Goal: Find specific page/section: Find specific page/section

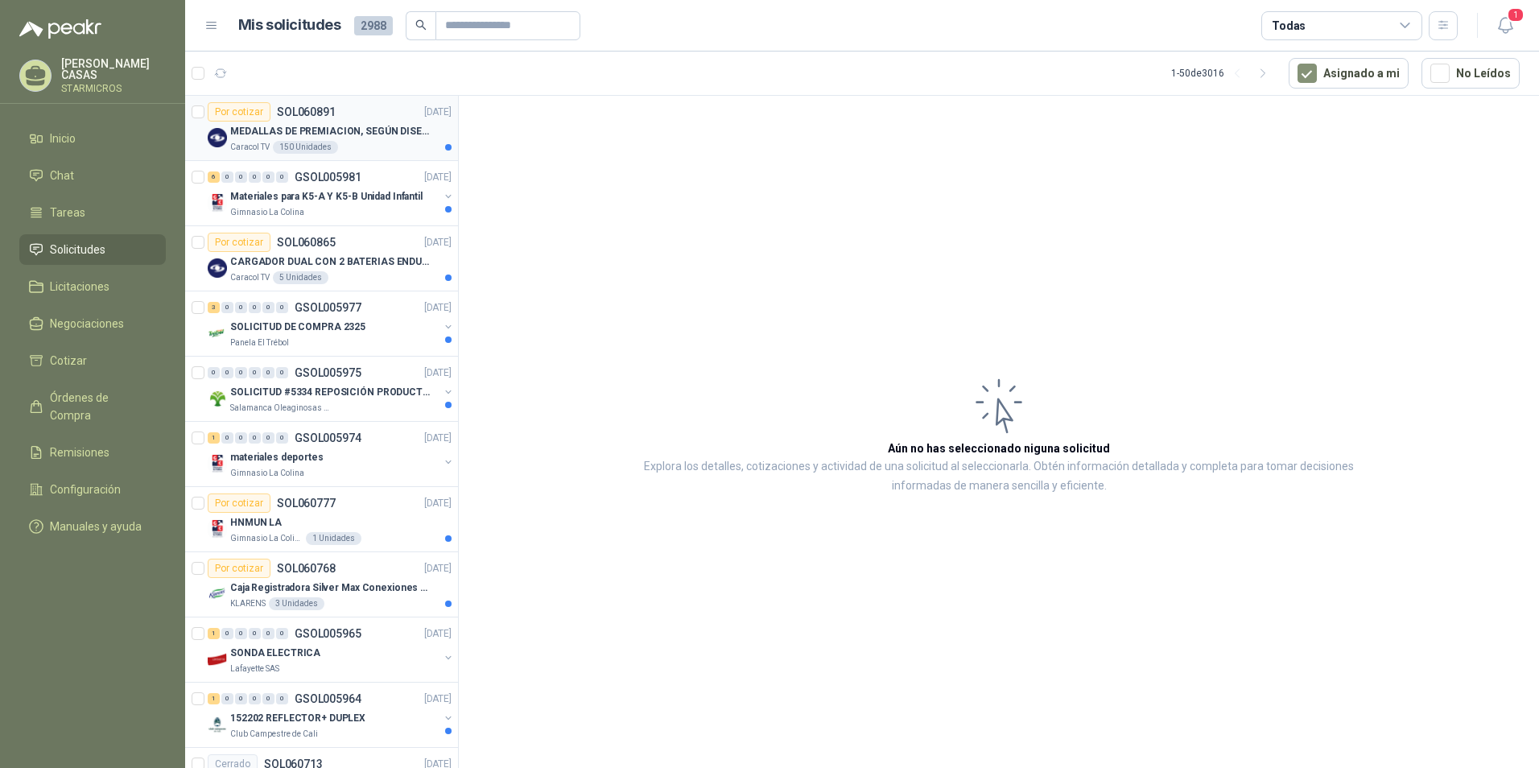
click at [396, 132] on p "MEDALLAS DE PREMIACION, SEGÚN DISEÑO ADJUNTO(ADJUNTAR COTIZACION EN SU FORMATO" at bounding box center [330, 131] width 200 height 15
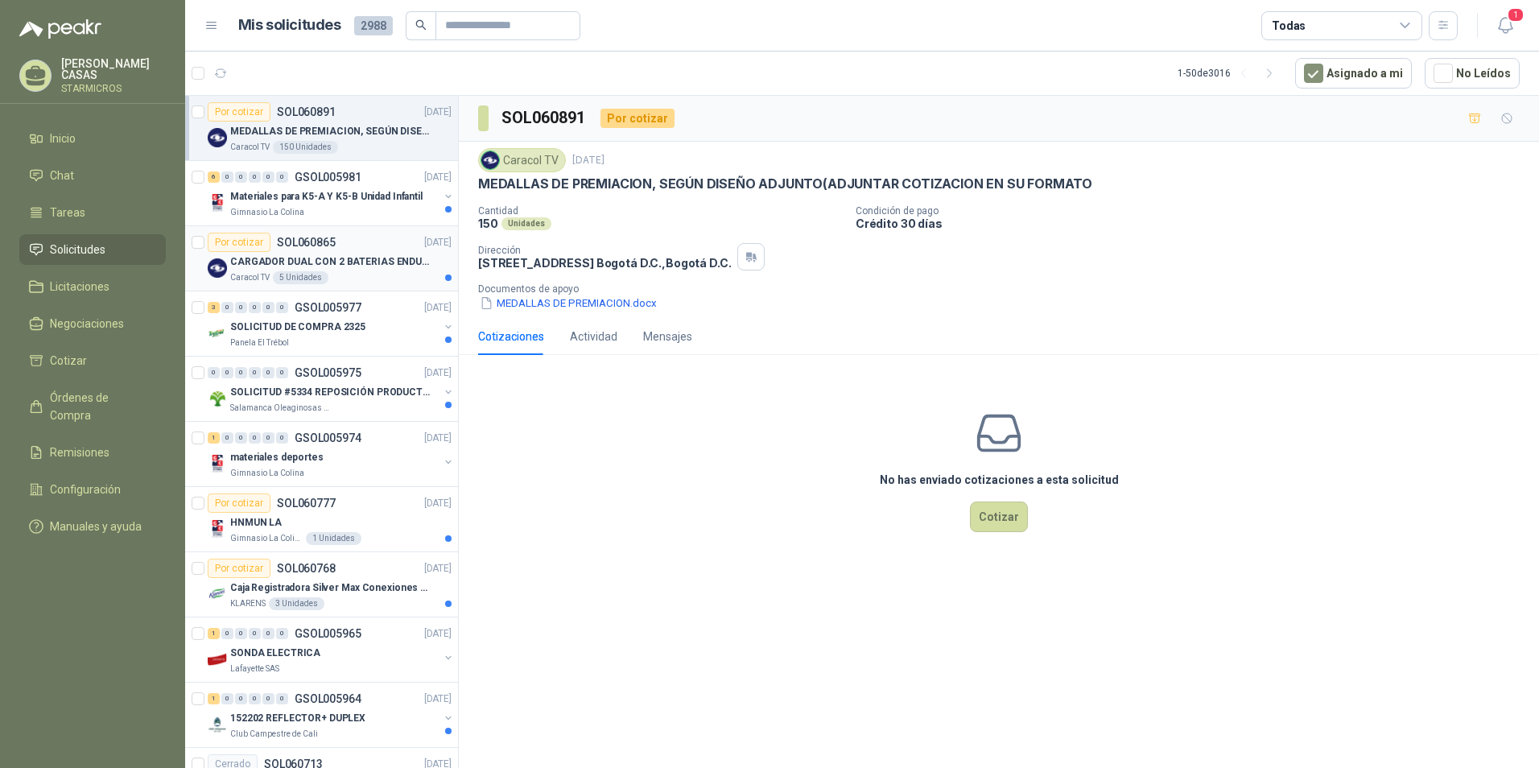
click at [387, 271] on div "Caracol TV 5 Unidades" at bounding box center [340, 277] width 221 height 13
